Goal: Information Seeking & Learning: Check status

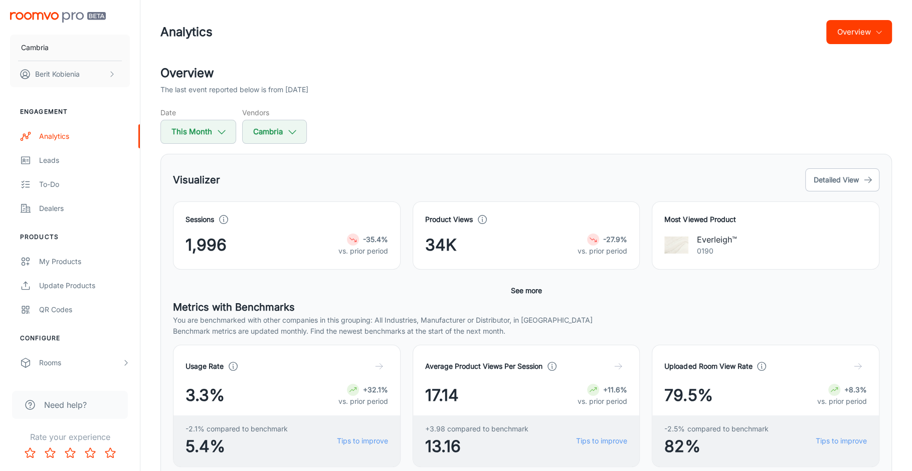
click at [428, 207] on div "Product Views 34K -27.9% vs. prior period" at bounding box center [526, 235] width 228 height 68
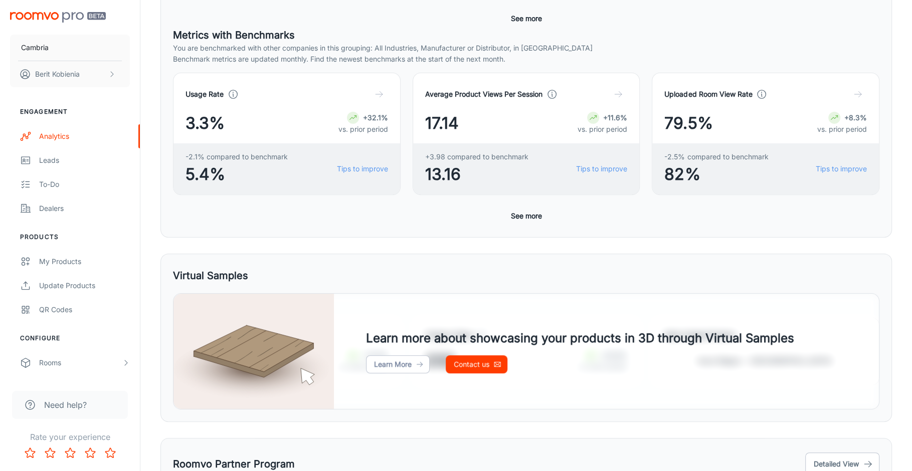
scroll to position [272, 0]
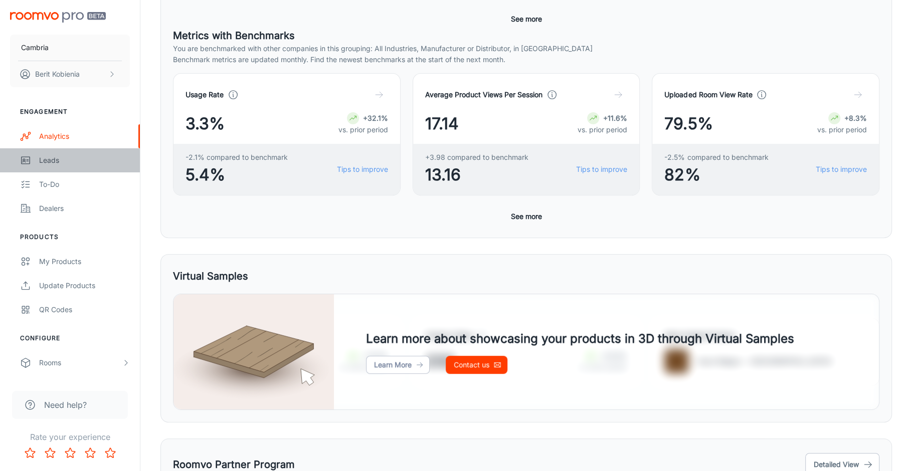
click at [78, 155] on div "Leads" at bounding box center [84, 160] width 91 height 11
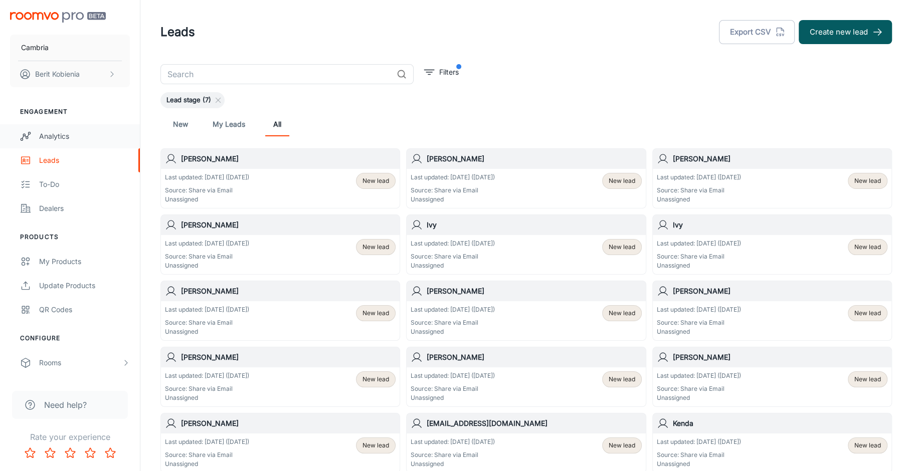
click at [68, 132] on div "Analytics" at bounding box center [84, 136] width 91 height 11
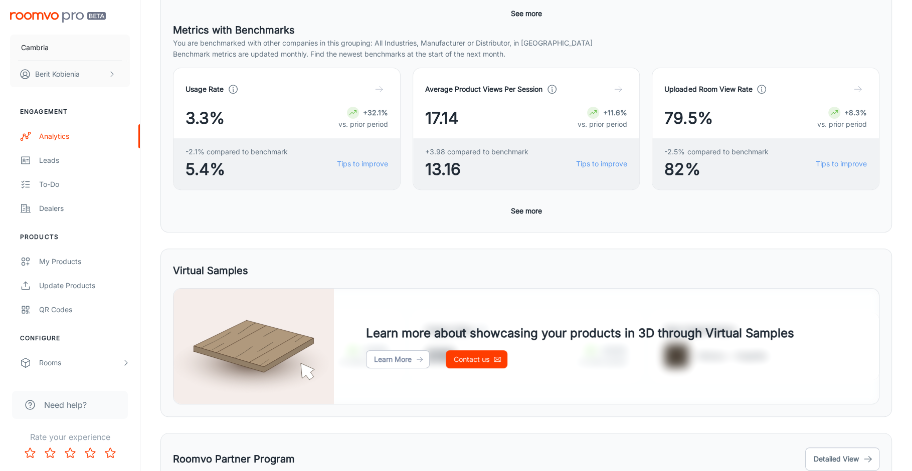
scroll to position [404, 0]
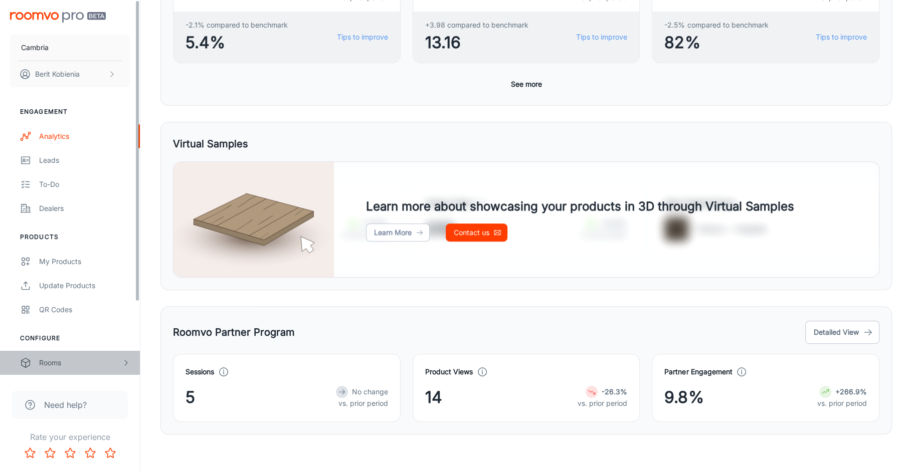
click at [107, 363] on div "Rooms" at bounding box center [80, 362] width 83 height 11
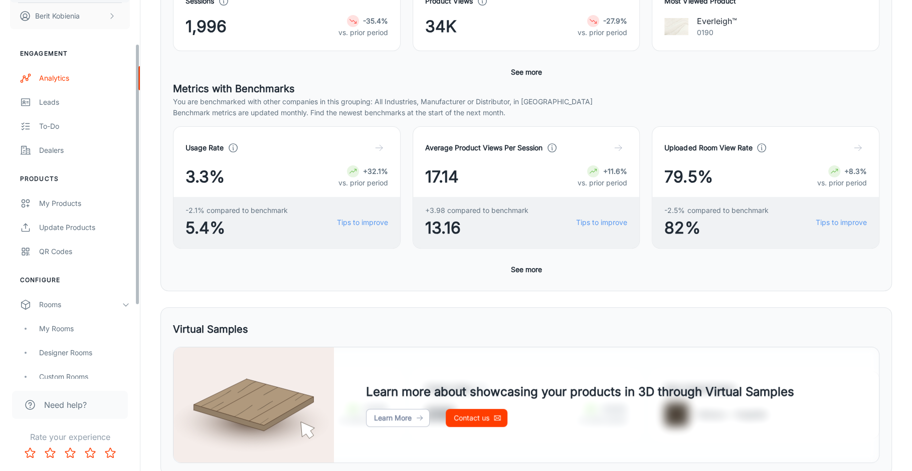
scroll to position [64, 0]
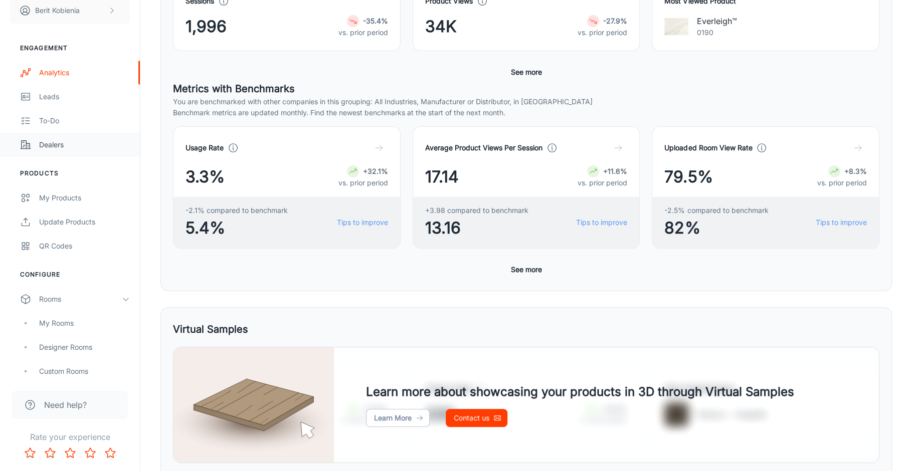
click at [60, 149] on div "Dealers" at bounding box center [84, 144] width 91 height 11
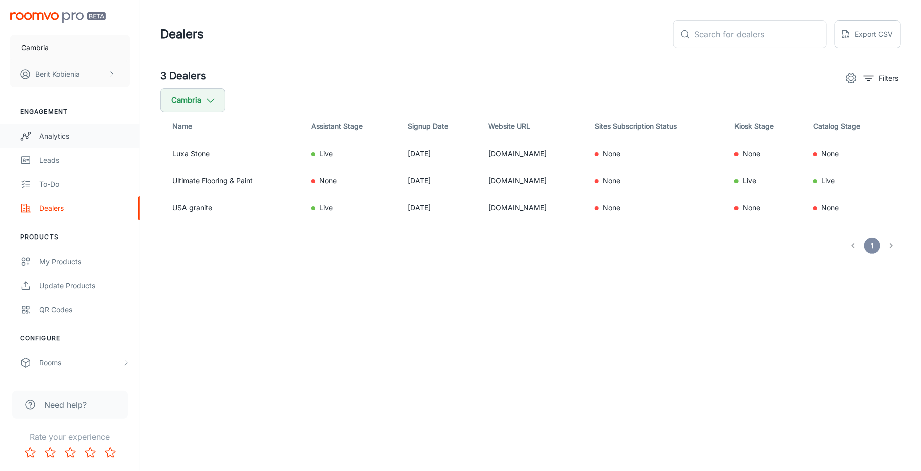
click at [60, 133] on div "Analytics" at bounding box center [84, 136] width 91 height 11
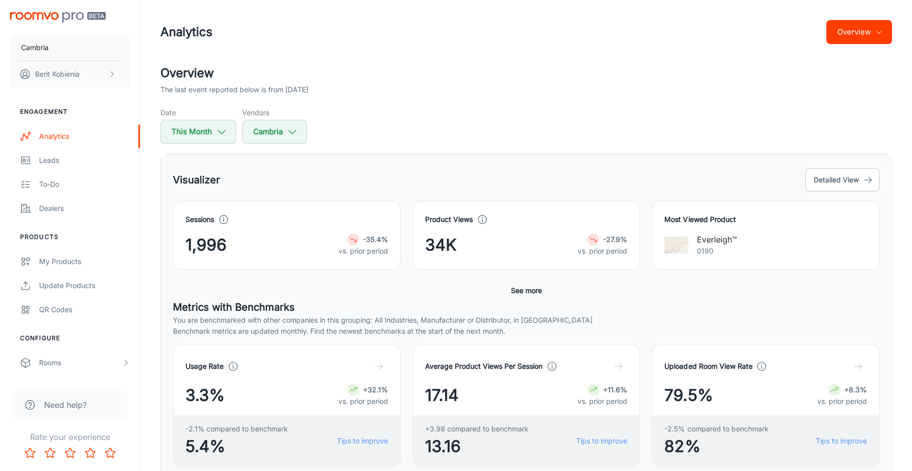
scroll to position [31, 0]
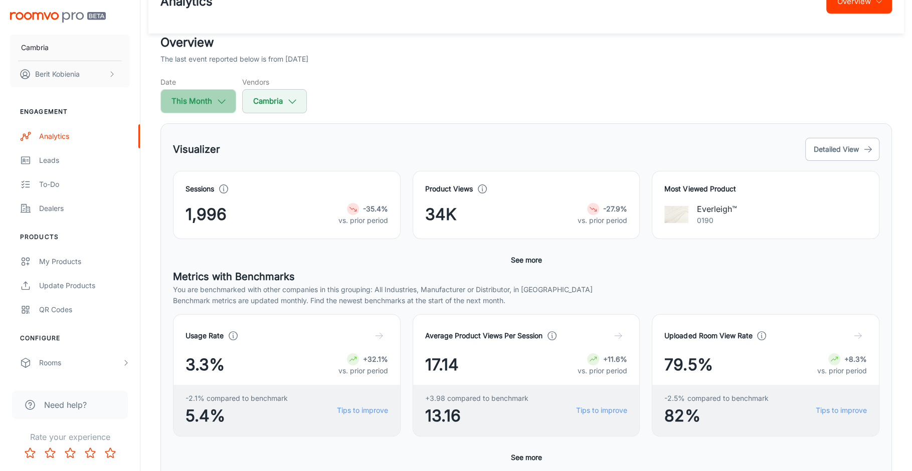
click at [216, 105] on icon "button" at bounding box center [221, 101] width 11 height 11
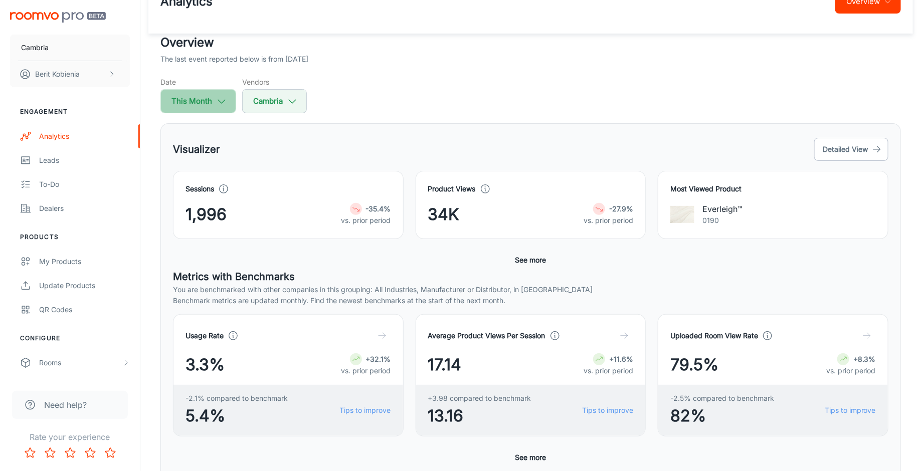
select select "7"
select select "2025"
select select "7"
select select "2025"
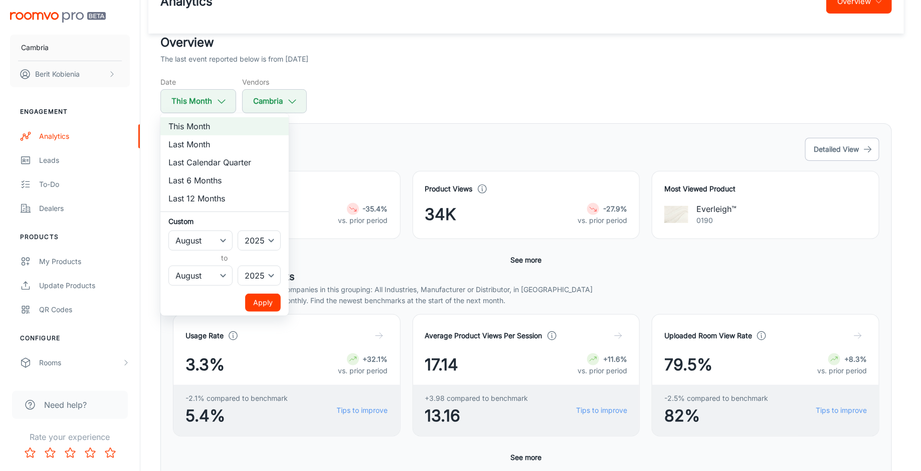
click at [216, 148] on li "Last Month" at bounding box center [224, 144] width 128 height 18
select select "6"
click at [267, 311] on button "Apply" at bounding box center [263, 303] width 36 height 18
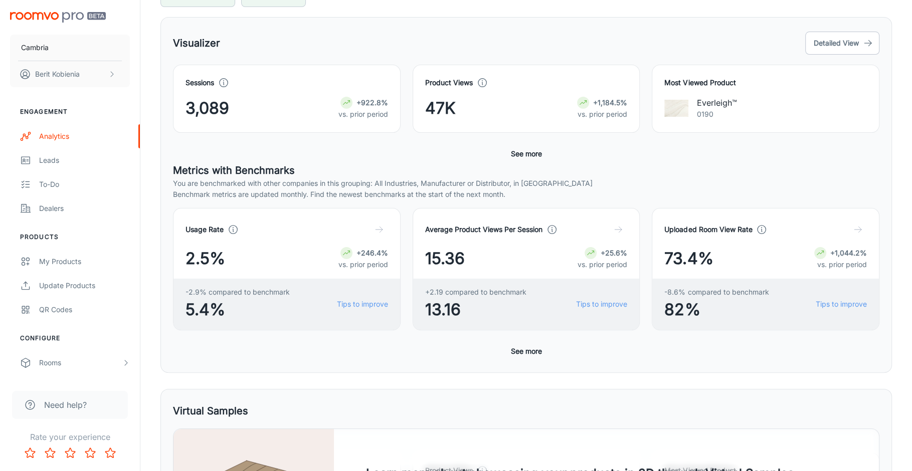
scroll to position [174, 0]
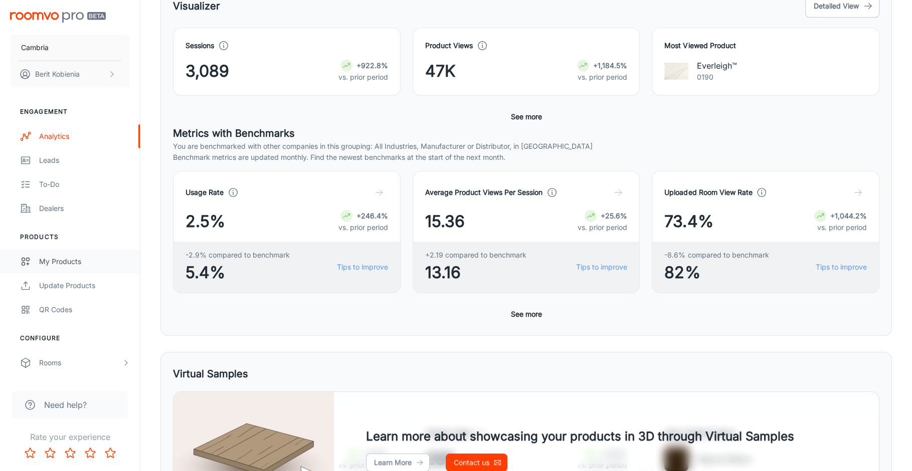
click at [84, 266] on div "My Products" at bounding box center [84, 261] width 91 height 11
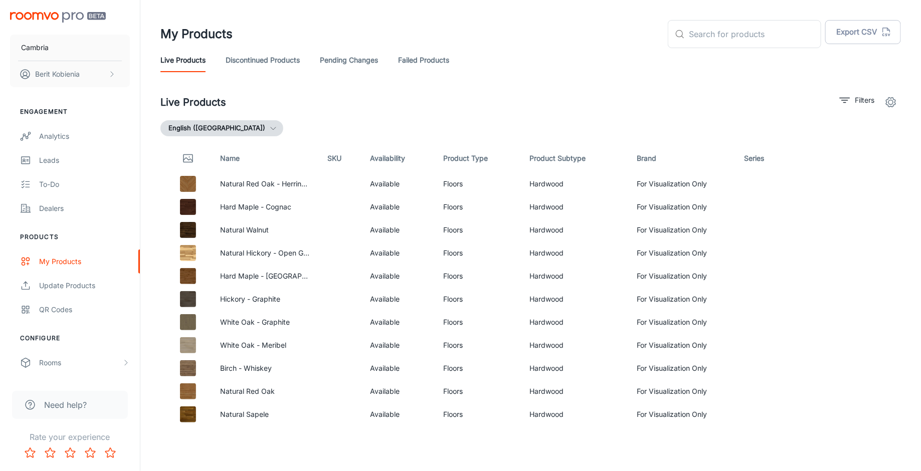
click at [337, 60] on link "Pending Changes" at bounding box center [349, 60] width 58 height 24
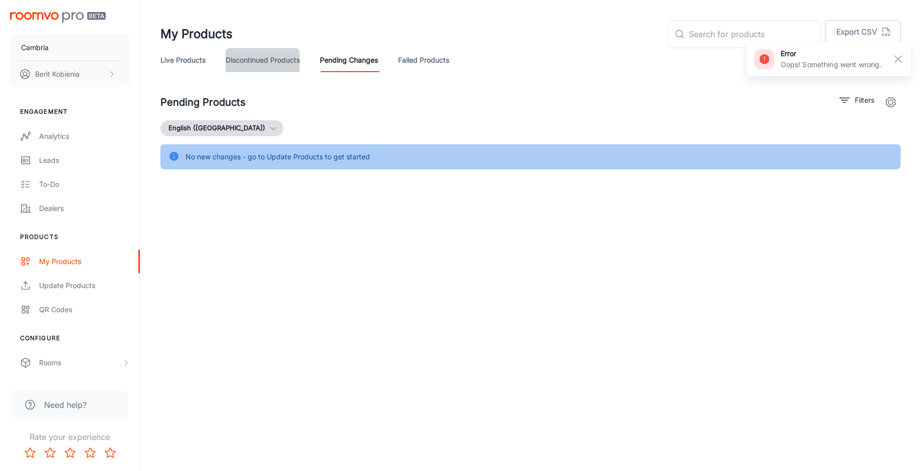
click at [289, 59] on link "Discontinued Products" at bounding box center [263, 60] width 74 height 24
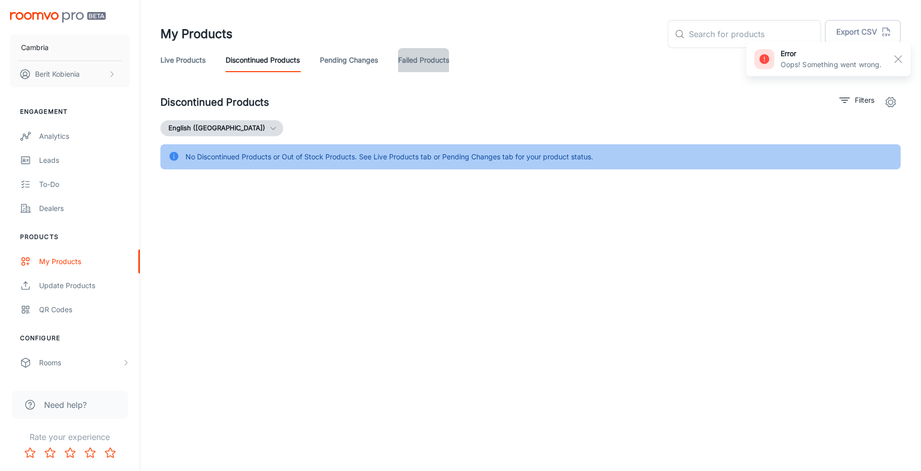
click at [423, 58] on link "Failed Products" at bounding box center [423, 60] width 51 height 24
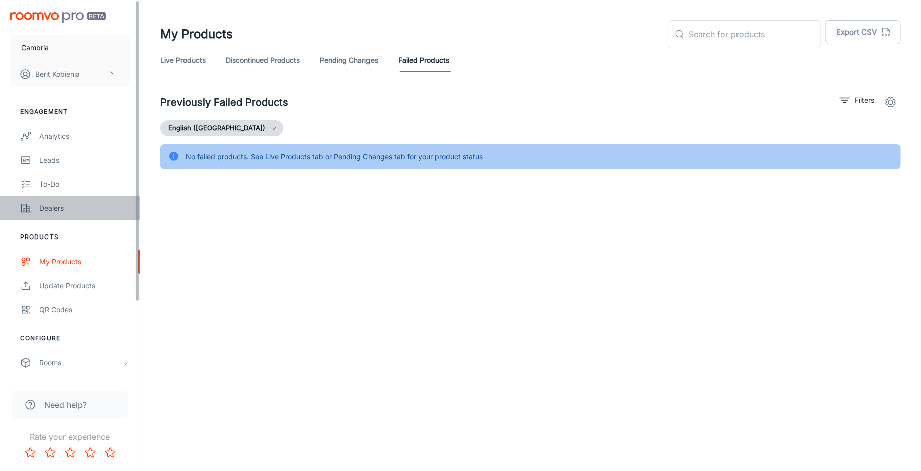
click at [85, 212] on div "Dealers" at bounding box center [84, 208] width 91 height 11
